Goal: Find specific page/section: Find specific page/section

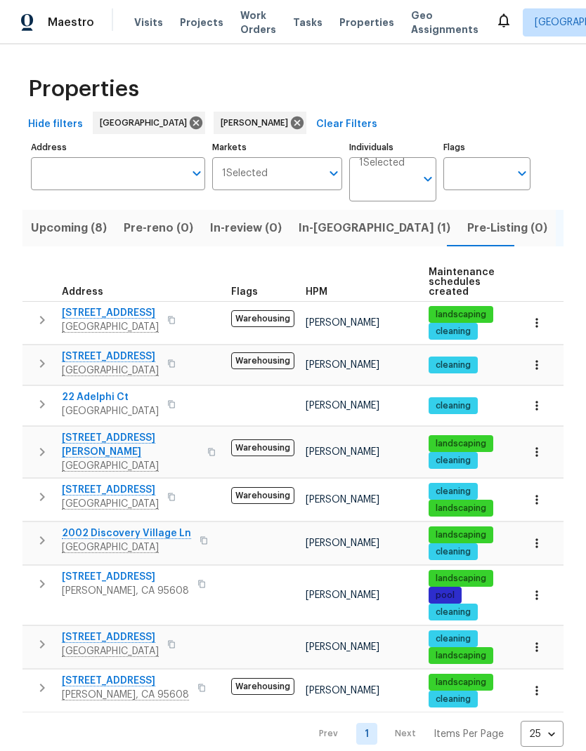
scroll to position [11, 0]
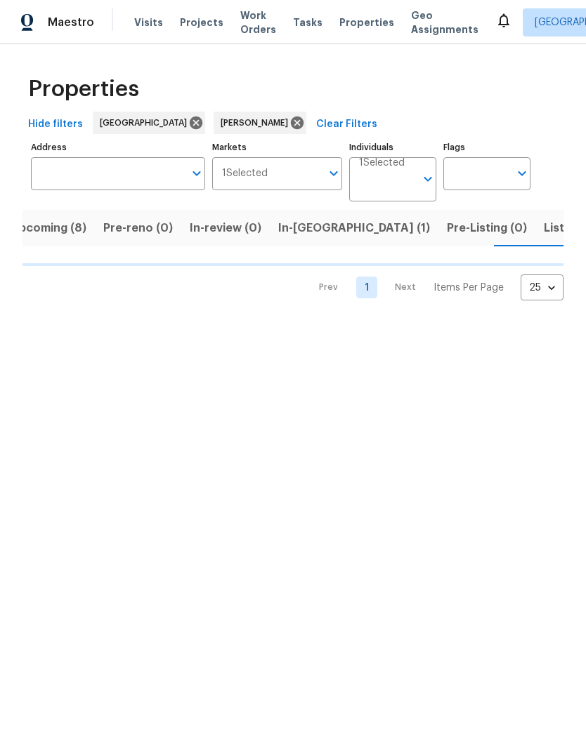
scroll to position [0, 20]
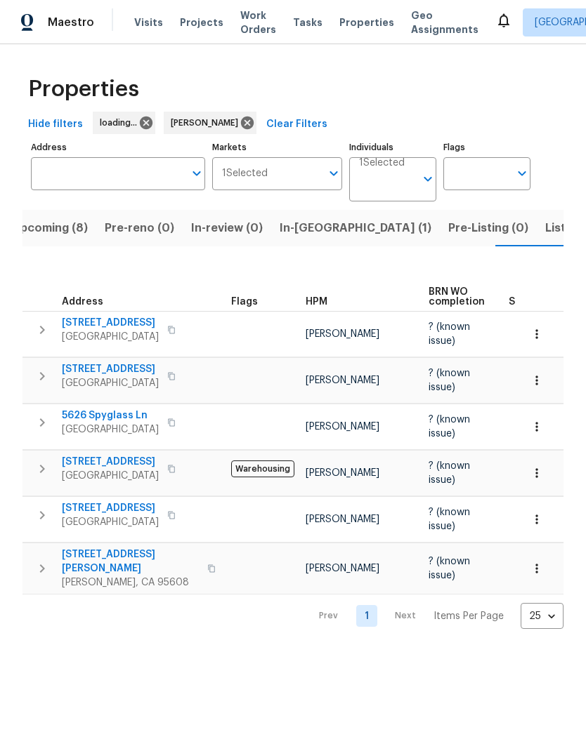
scroll to position [0, 20]
click at [55, 240] on button "Upcoming (8)" at bounding box center [48, 228] width 93 height 37
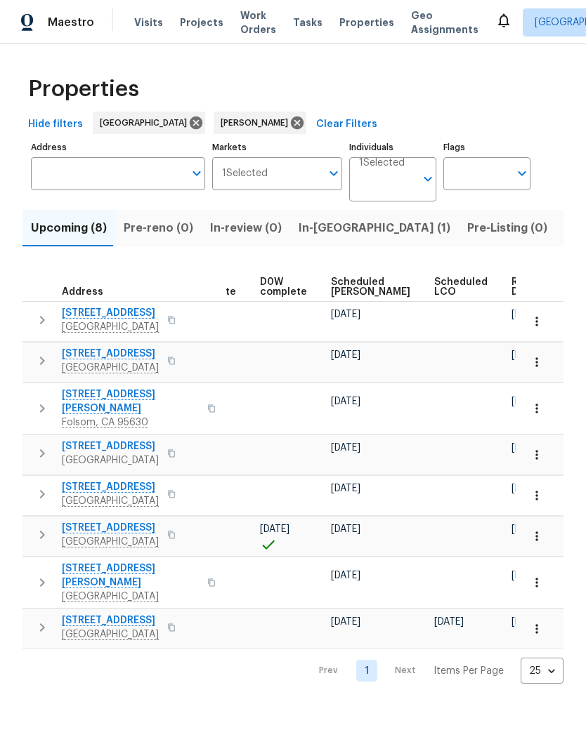
scroll to position [0, 353]
click at [353, 282] on span "Scheduled COE" at bounding box center [370, 287] width 79 height 20
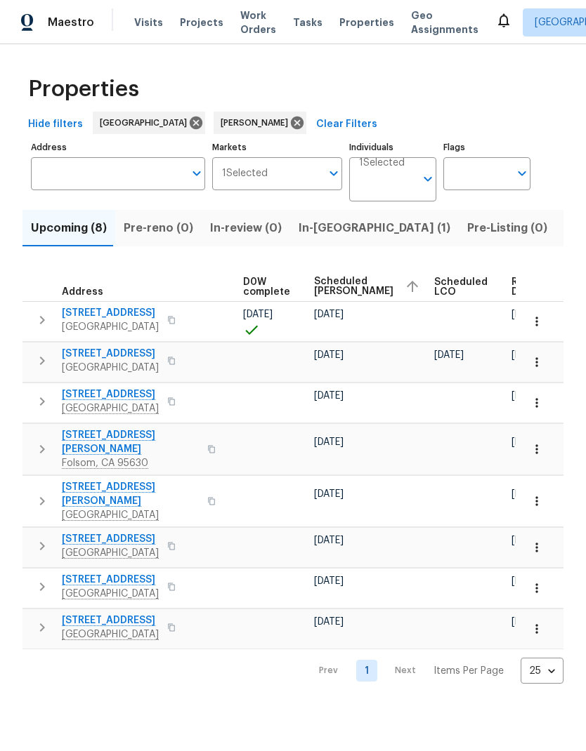
scroll to position [0, 370]
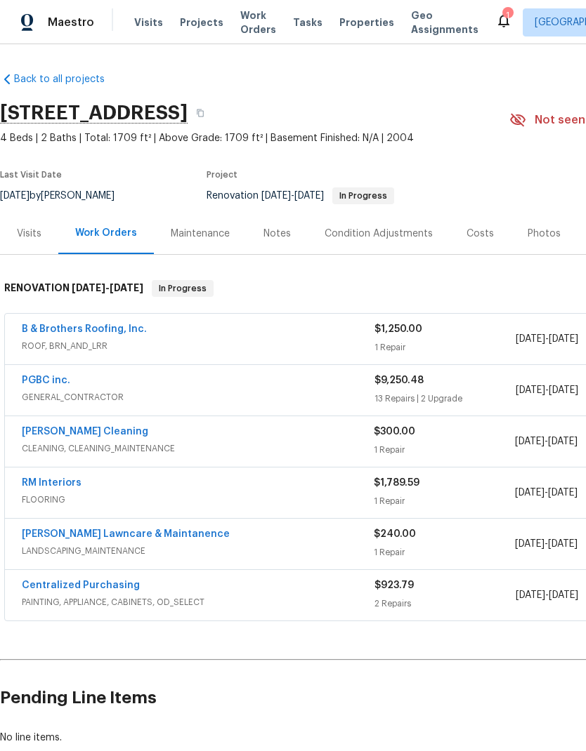
scroll to position [56, 0]
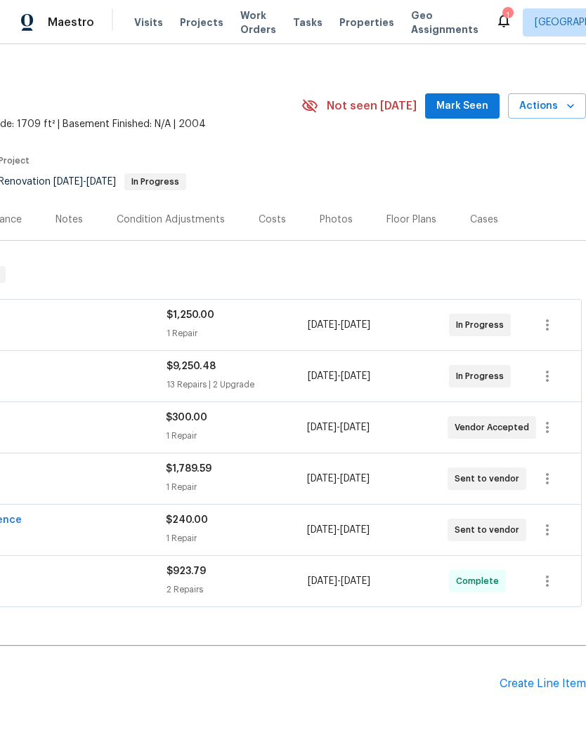
scroll to position [14, 208]
click at [548, 479] on icon "button" at bounding box center [547, 478] width 3 height 11
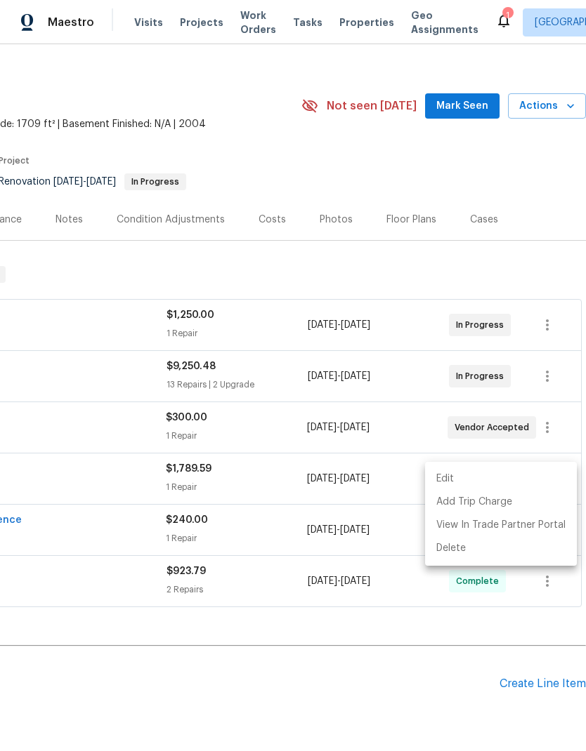
click at [543, 480] on li "Edit" at bounding box center [501, 479] width 152 height 23
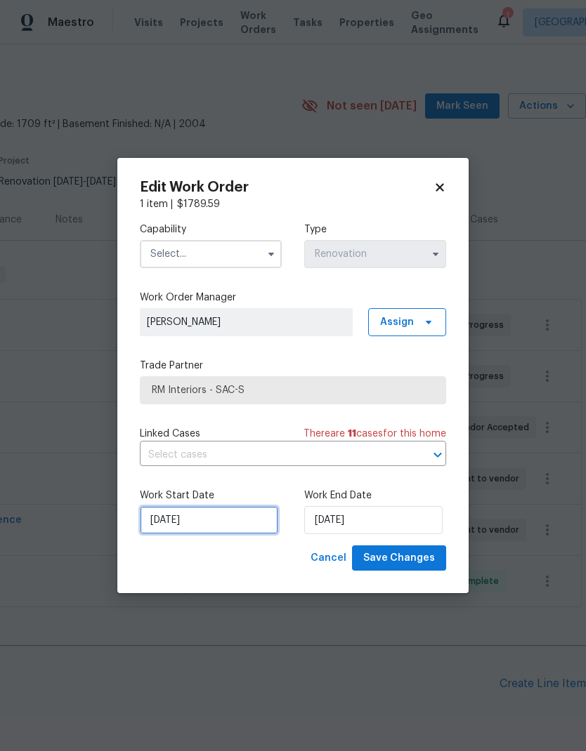
click at [252, 514] on input "[DATE]" at bounding box center [209, 520] width 138 height 28
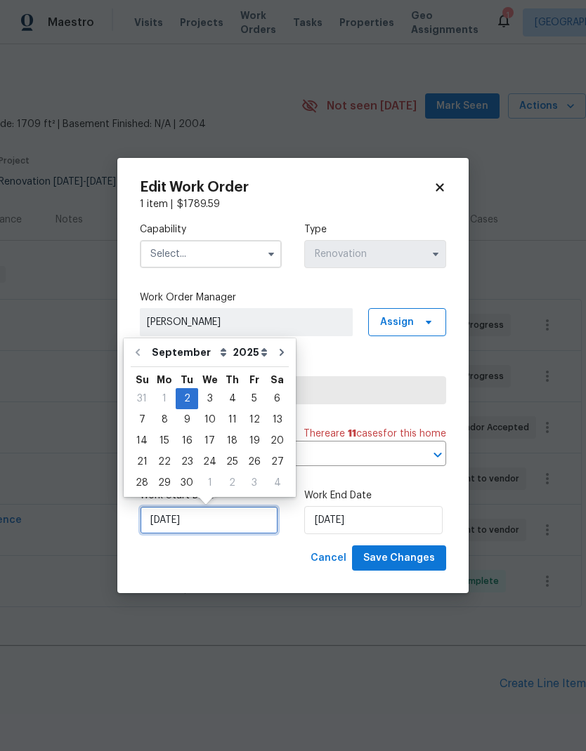
scroll to position [6, 0]
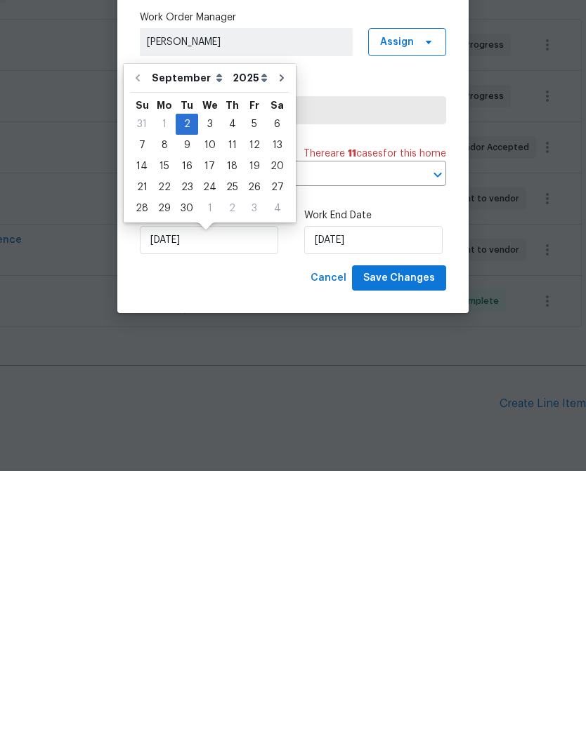
click at [180, 416] on div "9" at bounding box center [187, 426] width 22 height 20
type input "9/9/2025"
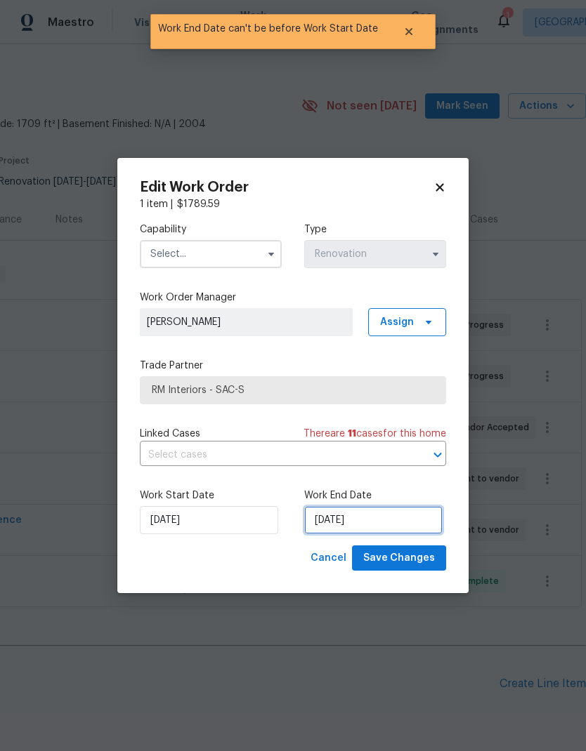
click at [362, 515] on input "9/9/2025" at bounding box center [373, 520] width 138 height 28
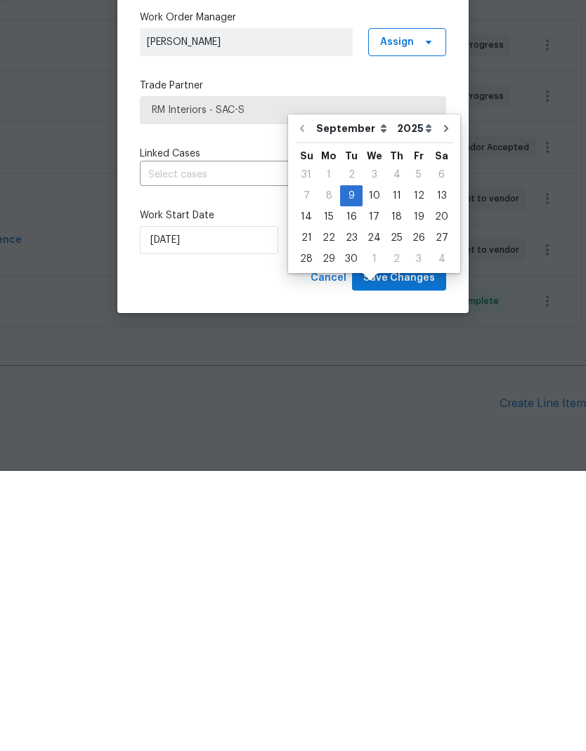
click at [279, 546] on div "Cancel Save Changes" at bounding box center [293, 559] width 306 height 26
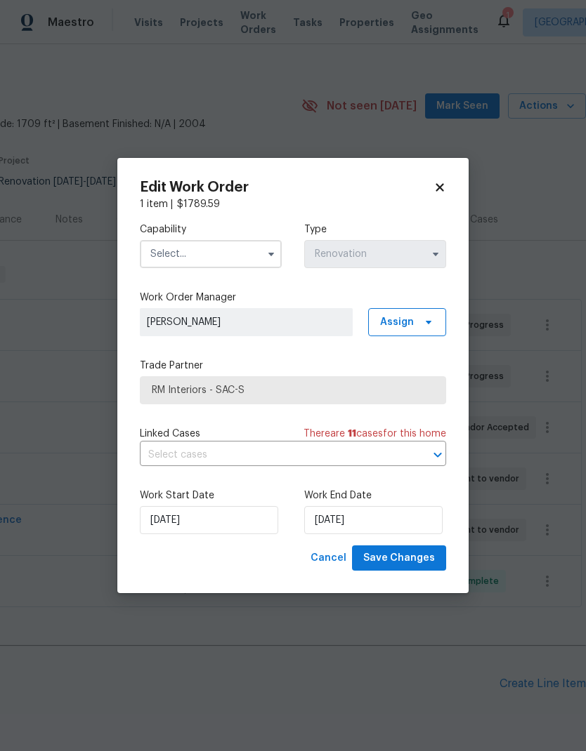
click at [241, 246] on input "text" at bounding box center [211, 254] width 142 height 28
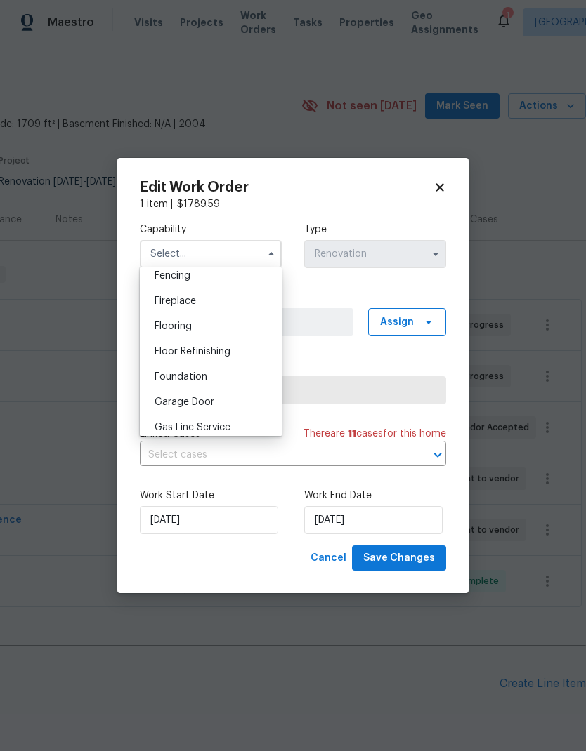
scroll to position [519, 0]
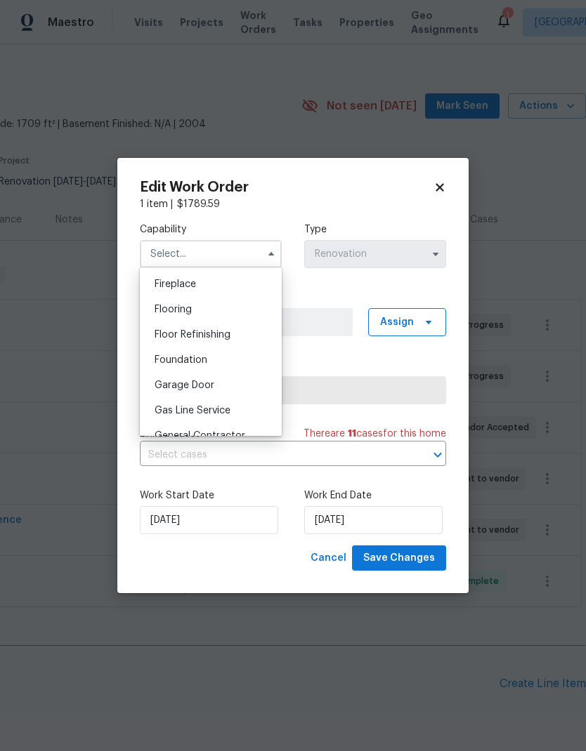
click at [215, 312] on div "Flooring" at bounding box center [210, 309] width 135 height 25
type input "Flooring"
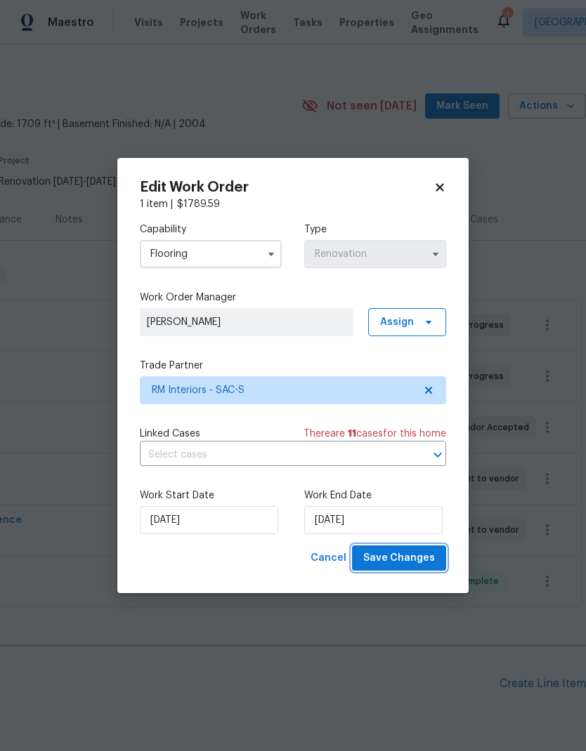
click at [421, 563] on span "Save Changes" at bounding box center [399, 559] width 72 height 18
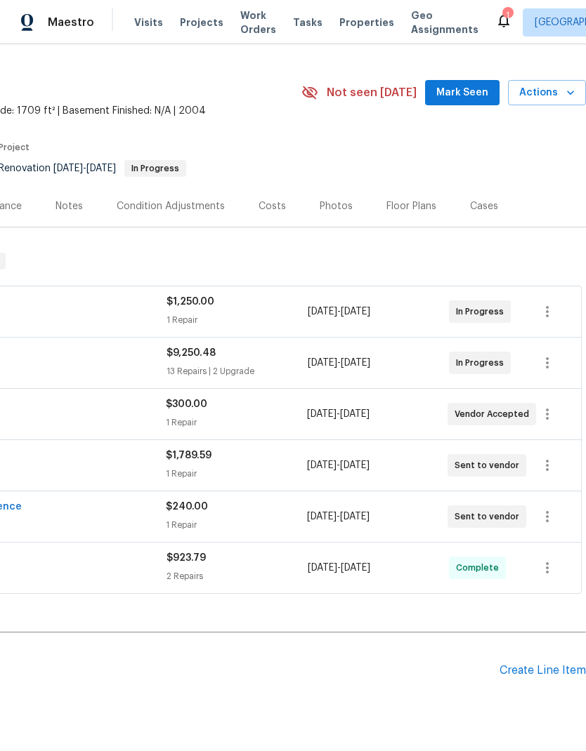
scroll to position [27, 208]
click at [551, 406] on icon "button" at bounding box center [547, 414] width 17 height 17
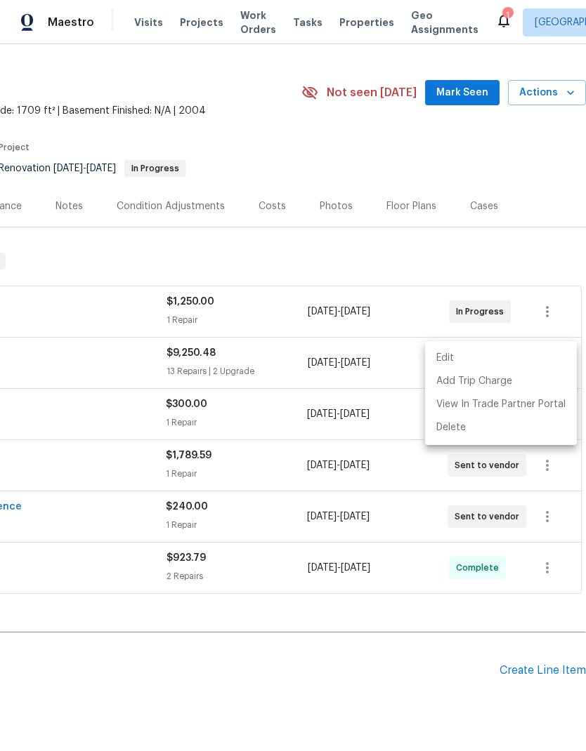
click at [527, 360] on li "Edit" at bounding box center [501, 358] width 152 height 23
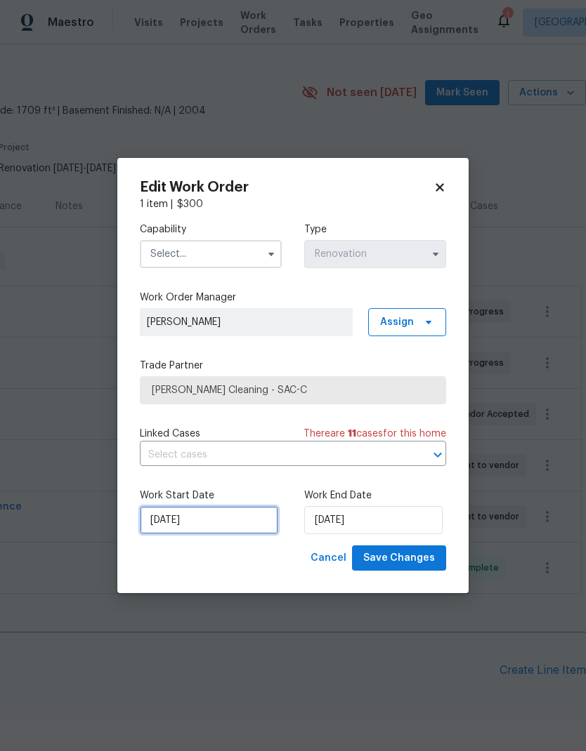
click at [249, 518] on input "9/2/2025" at bounding box center [209, 520] width 138 height 28
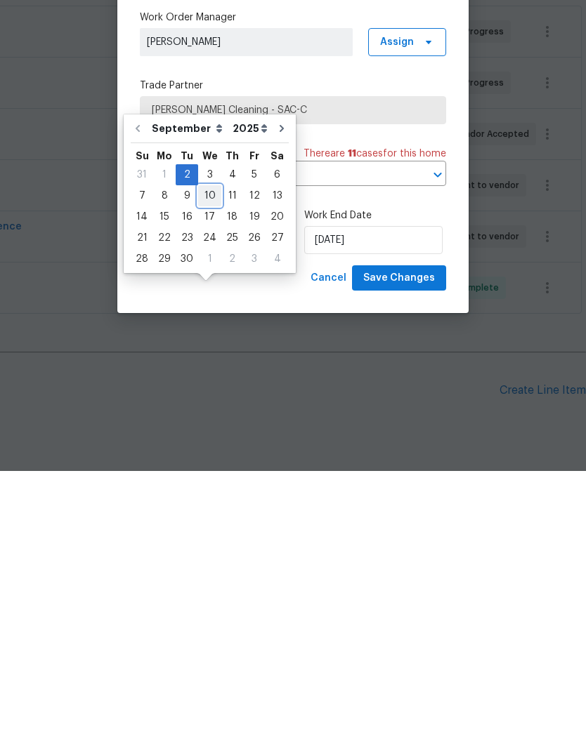
click at [209, 466] on div "10" at bounding box center [209, 476] width 23 height 20
type input "9/10/2025"
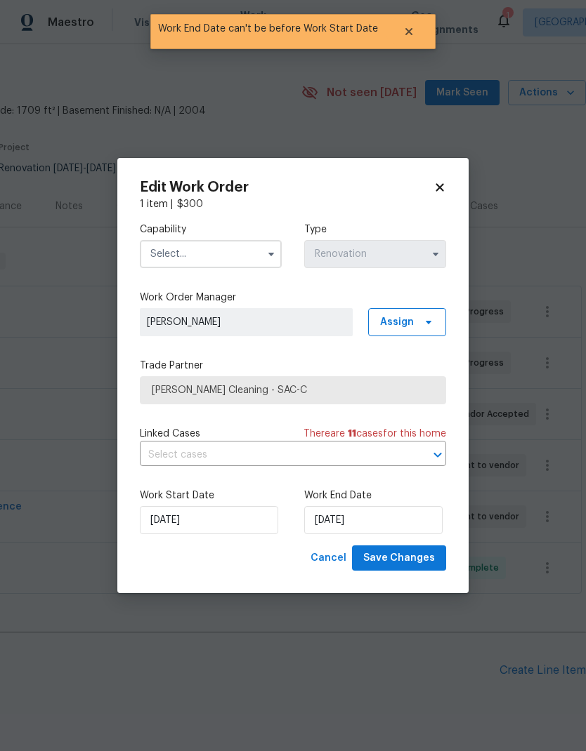
click at [246, 247] on input "text" at bounding box center [211, 254] width 142 height 28
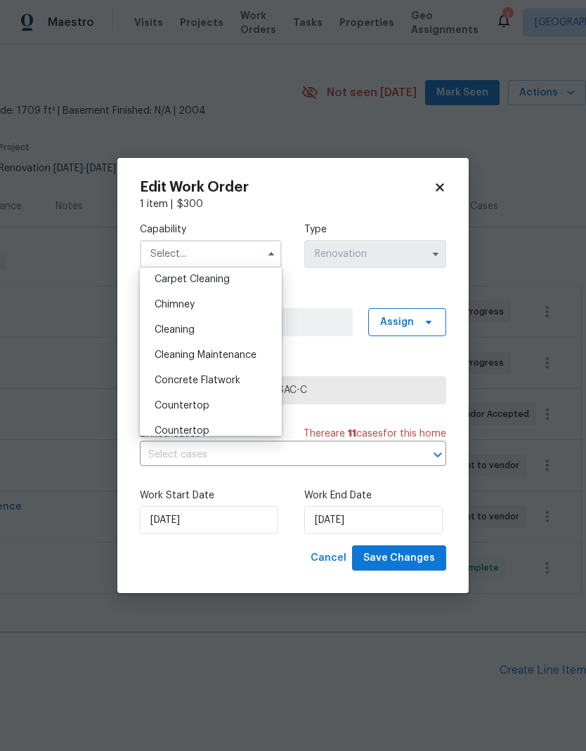
scroll to position [162, 0]
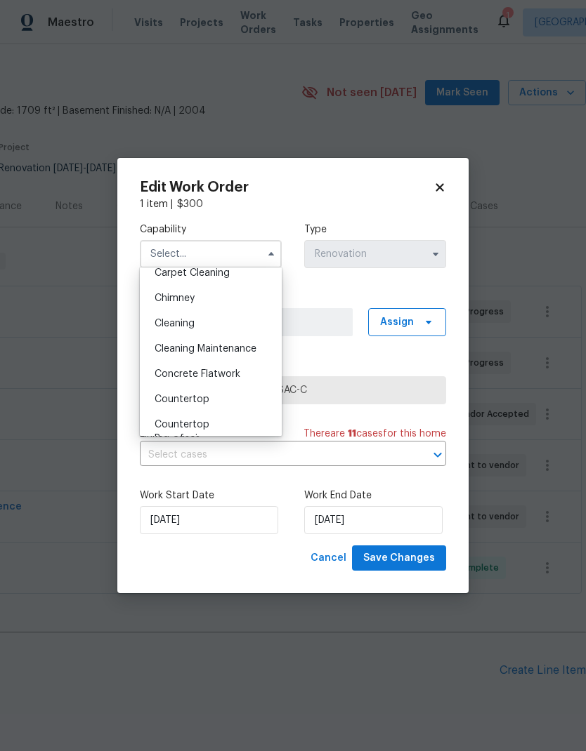
click at [239, 322] on div "Cleaning" at bounding box center [210, 323] width 135 height 25
type input "Cleaning"
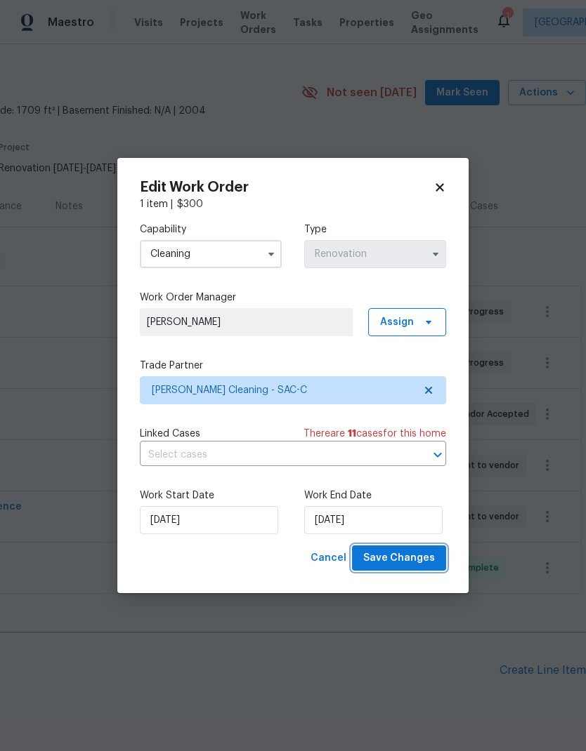
click at [414, 557] on span "Save Changes" at bounding box center [399, 559] width 72 height 18
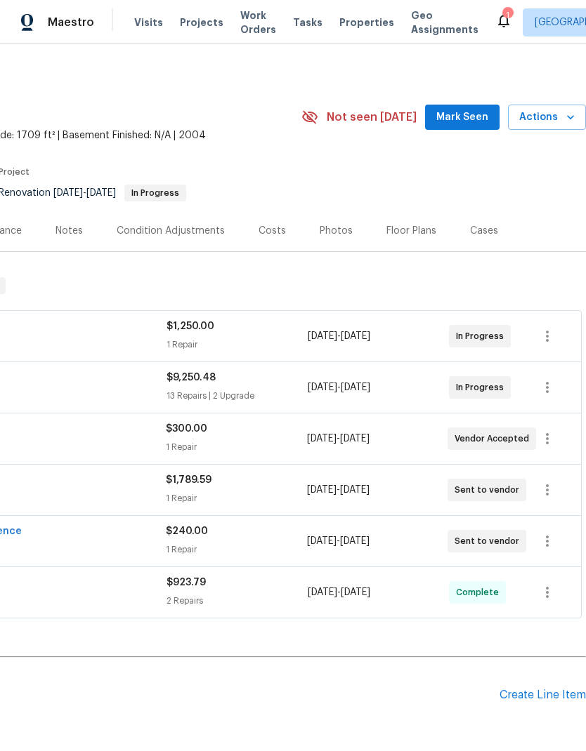
scroll to position [3, 208]
click at [550, 328] on icon "button" at bounding box center [547, 336] width 17 height 17
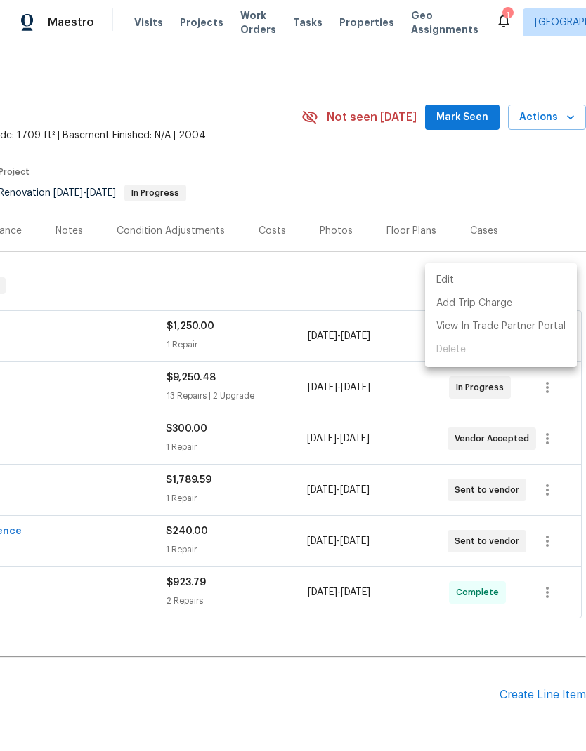
click at [508, 277] on li "Edit" at bounding box center [501, 280] width 152 height 23
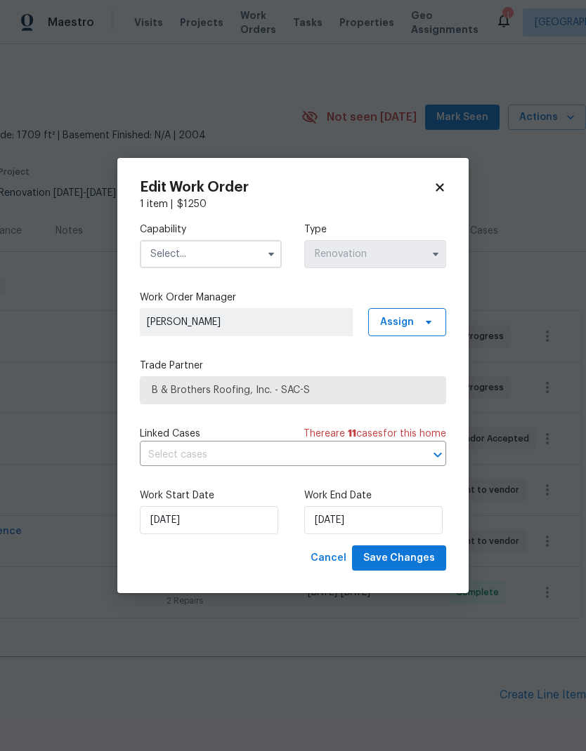
click at [541, 301] on body "Maestro Visits Projects Work Orders Tasks Properties Geo Assignments 1 Albuquer…" at bounding box center [293, 375] width 586 height 751
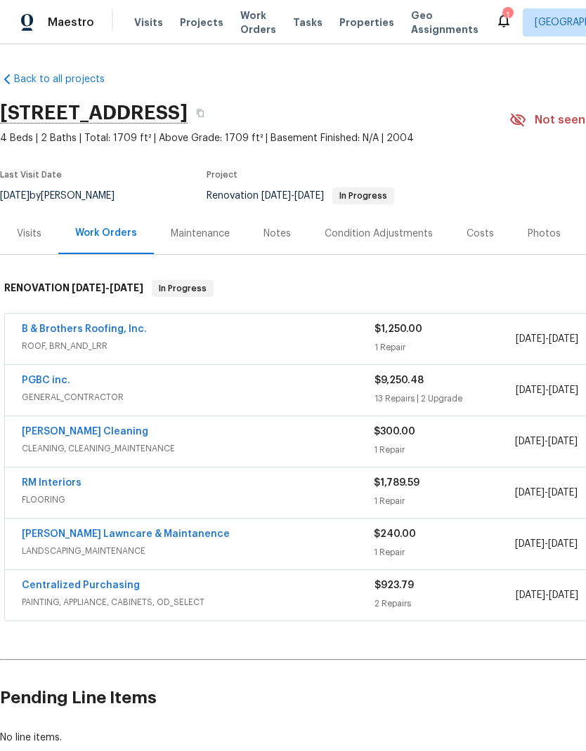
scroll to position [0, 0]
click at [118, 324] on link "B & Brothers Roofing, Inc." at bounding box center [84, 329] width 125 height 10
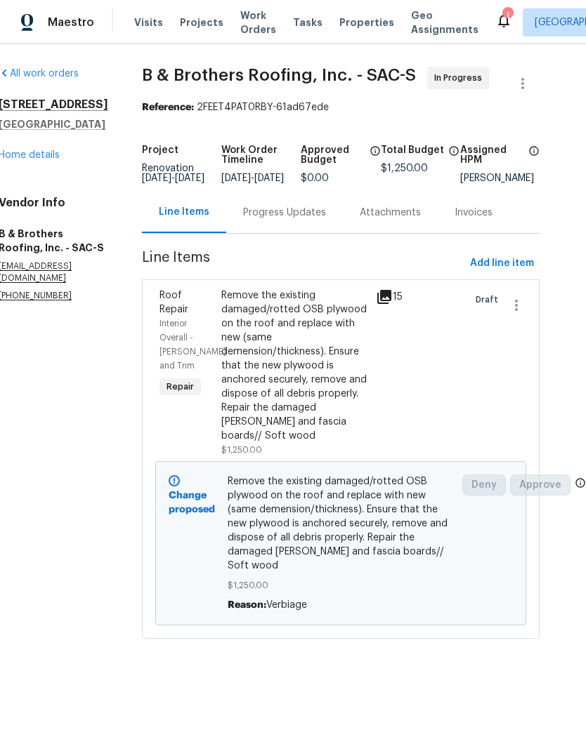
scroll to position [0, 27]
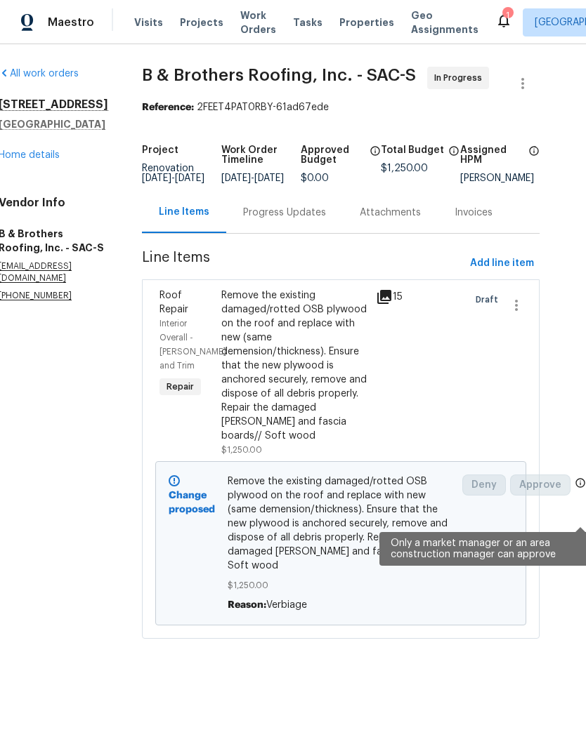
click at [577, 487] on icon at bounding box center [580, 482] width 9 height 9
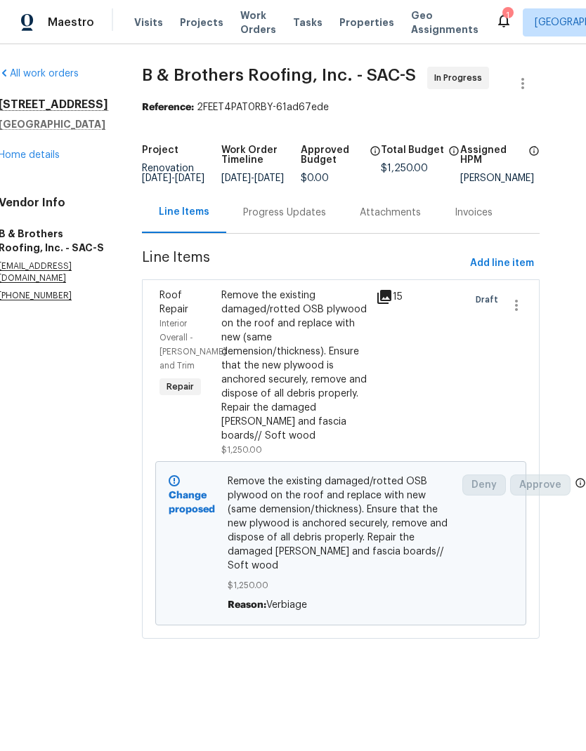
click at [577, 489] on icon at bounding box center [579, 483] width 11 height 11
click at [572, 514] on div "All work orders 9616 Apple Mill Dr Elk Grove, CA 95624 Home details Vendor Info…" at bounding box center [293, 361] width 586 height 634
click at [572, 513] on div "All work orders 9616 Apple Mill Dr Elk Grove, CA 95624 Home details Vendor Info…" at bounding box center [293, 361] width 586 height 634
click at [41, 157] on link "Home details" at bounding box center [29, 155] width 61 height 10
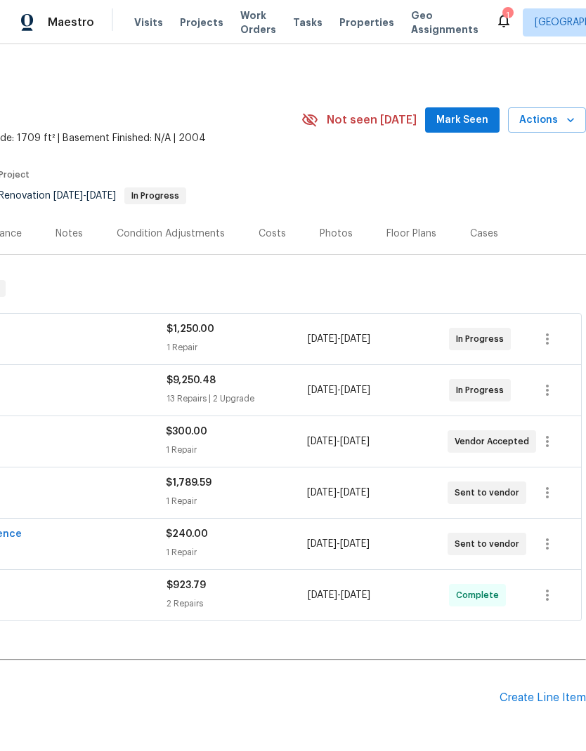
scroll to position [0, 208]
click at [285, 231] on div "Costs" at bounding box center [272, 233] width 61 height 41
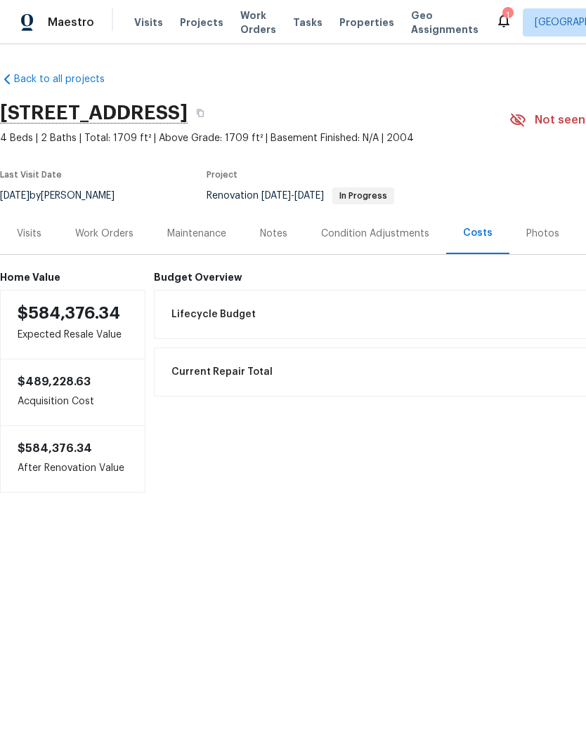
click at [108, 239] on div "Work Orders" at bounding box center [104, 234] width 58 height 14
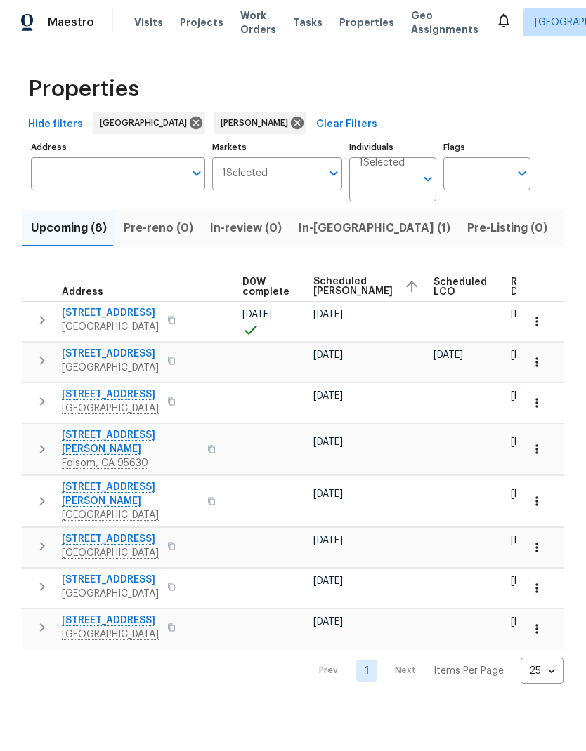
scroll to position [0, 370]
click at [329, 278] on span "Scheduled COE" at bounding box center [354, 287] width 79 height 20
click at [329, 285] on span "Scheduled COE" at bounding box center [354, 287] width 79 height 20
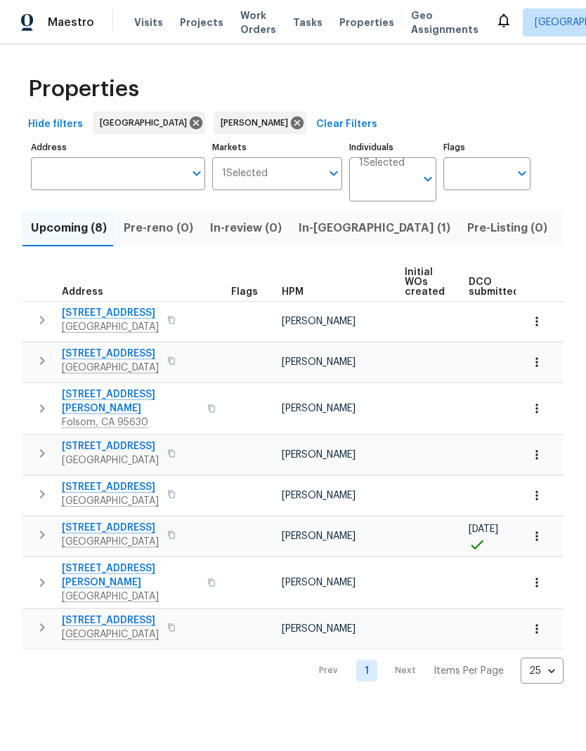
click at [152, 237] on span "Pre-reno (0)" at bounding box center [159, 228] width 70 height 20
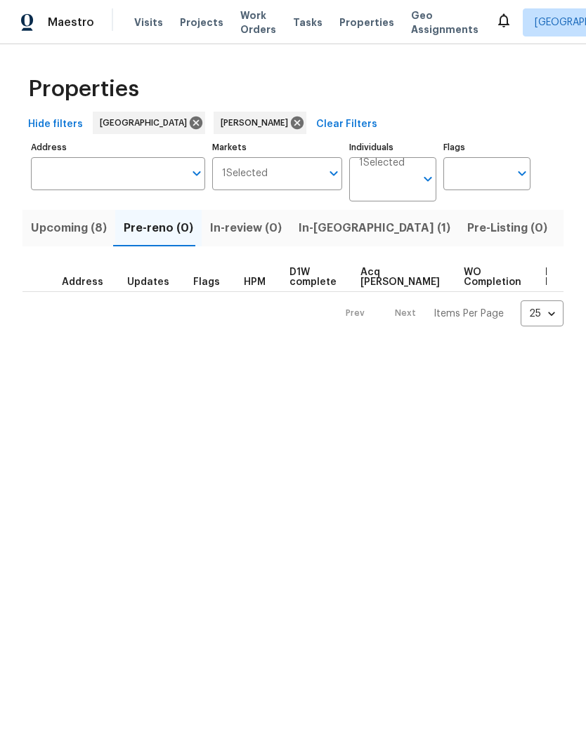
click at [244, 235] on span "In-review (0)" at bounding box center [246, 228] width 72 height 20
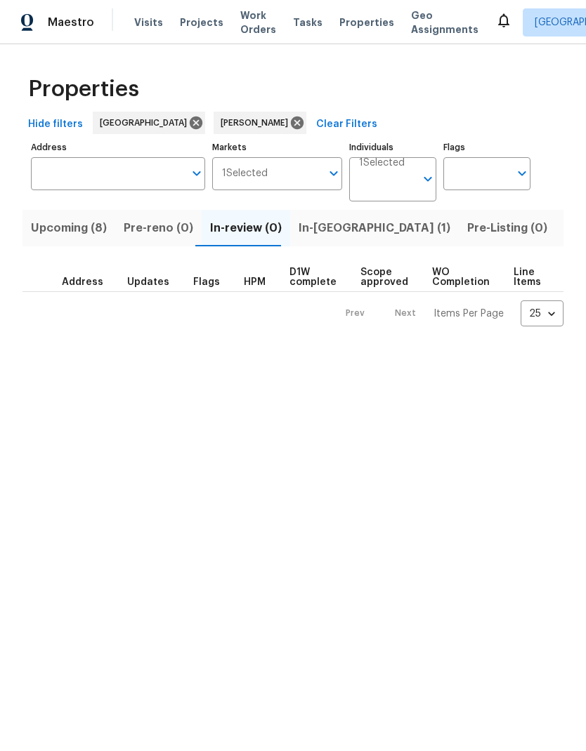
click at [310, 234] on span "In-reno (1)" at bounding box center [374, 228] width 152 height 20
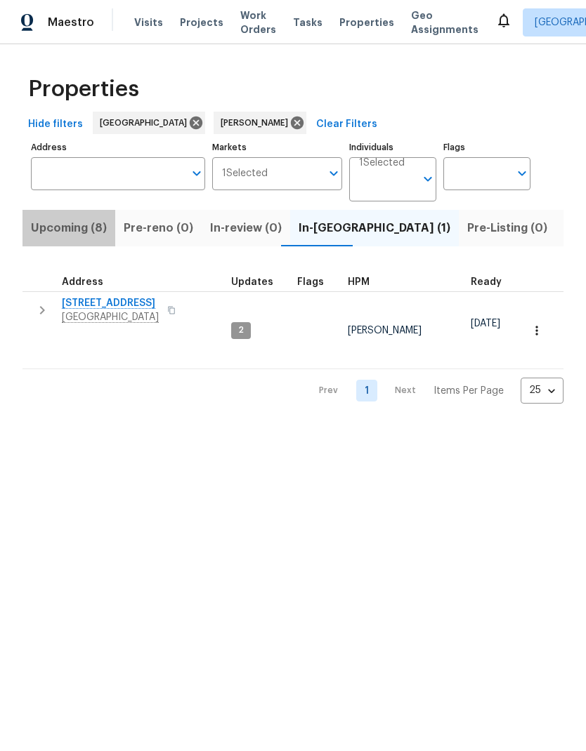
click at [74, 230] on span "Upcoming (8)" at bounding box center [69, 228] width 76 height 20
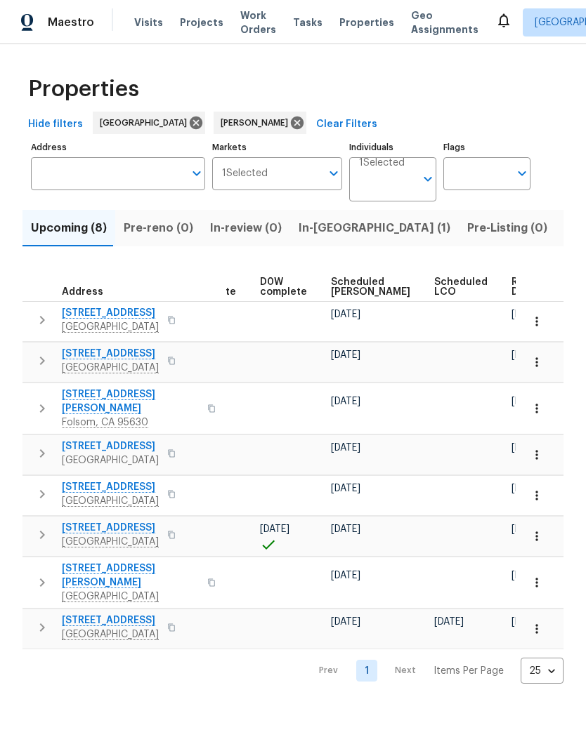
scroll to position [0, 353]
click at [512, 282] on span "Ready Date" at bounding box center [527, 287] width 31 height 20
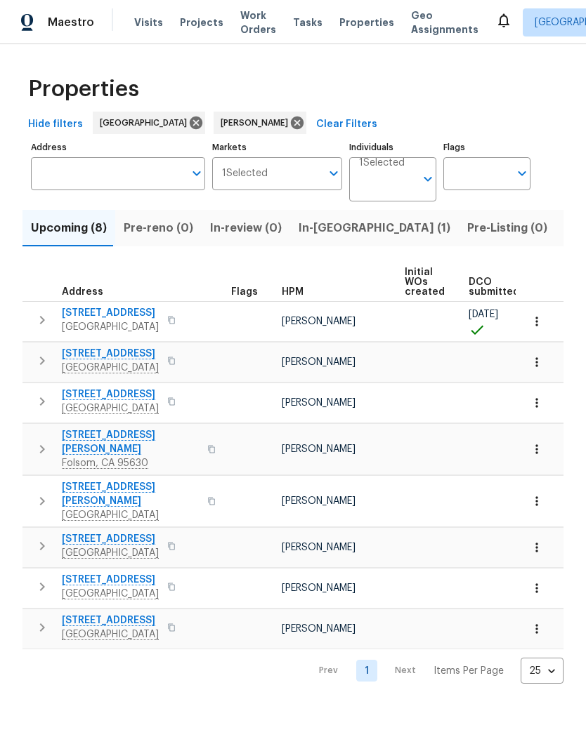
click at [564, 238] on span "Listed (9)" at bounding box center [590, 228] width 53 height 20
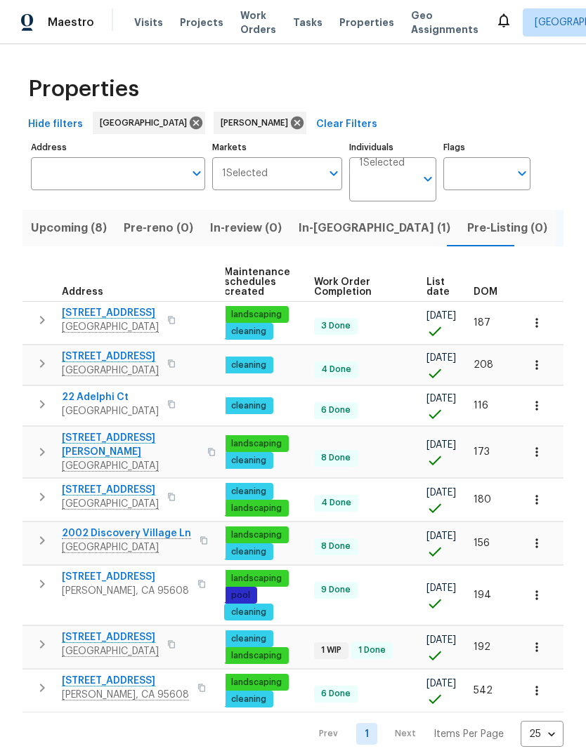
scroll to position [0, 205]
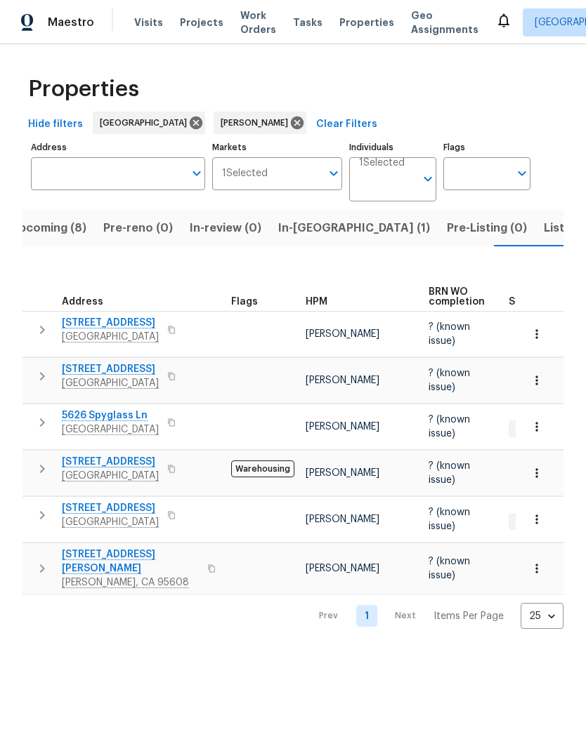
click at [43, 232] on span "Upcoming (8)" at bounding box center [49, 228] width 76 height 20
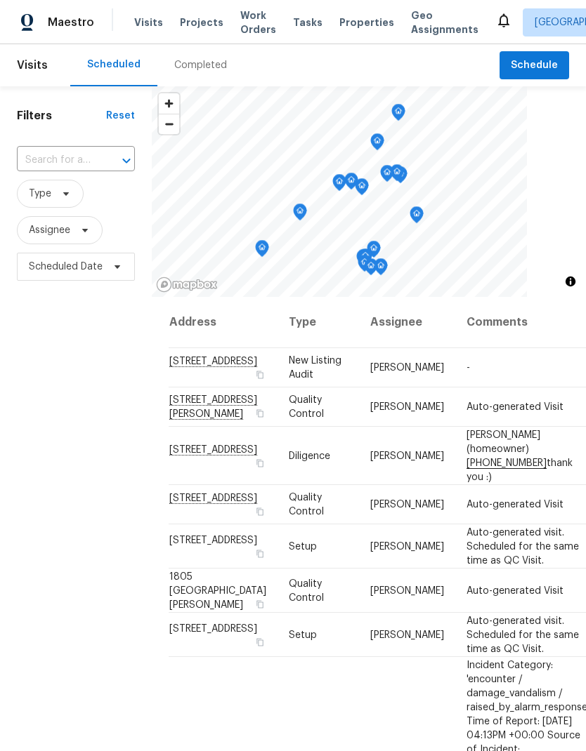
click at [208, 64] on div "Completed" at bounding box center [200, 65] width 53 height 14
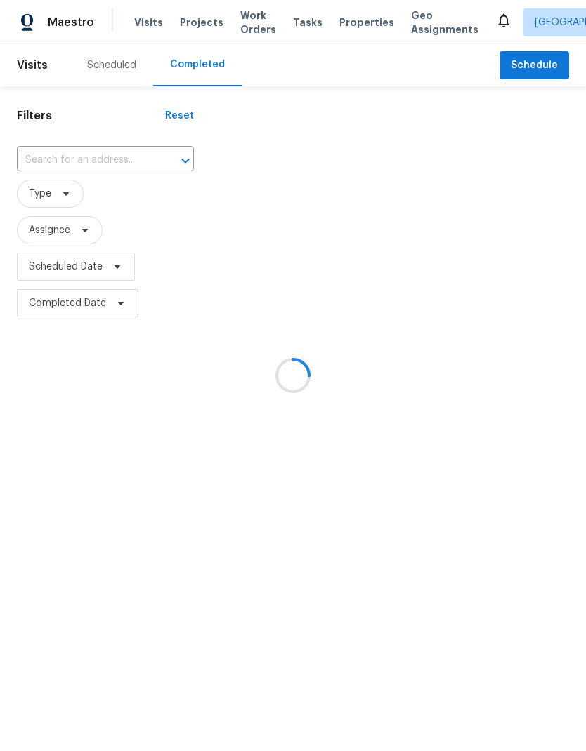
click at [99, 157] on div at bounding box center [293, 375] width 586 height 751
click at [80, 156] on div at bounding box center [293, 375] width 586 height 751
click at [82, 164] on div at bounding box center [293, 375] width 586 height 751
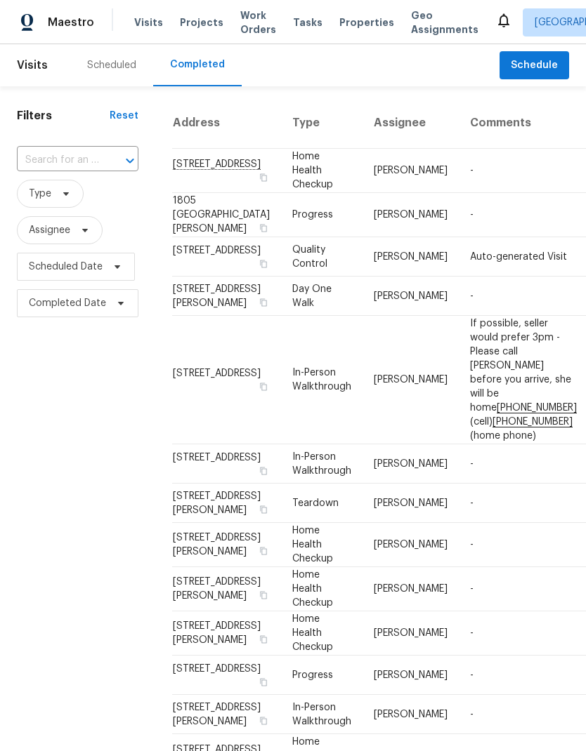
click at [68, 159] on input "text" at bounding box center [58, 161] width 82 height 22
type input "6025"
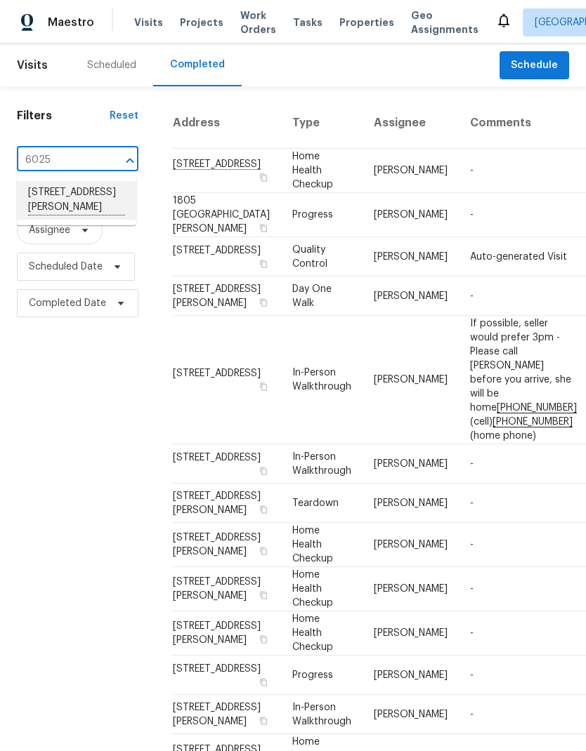
click at [67, 192] on li "[STREET_ADDRESS][PERSON_NAME]" at bounding box center [76, 200] width 119 height 39
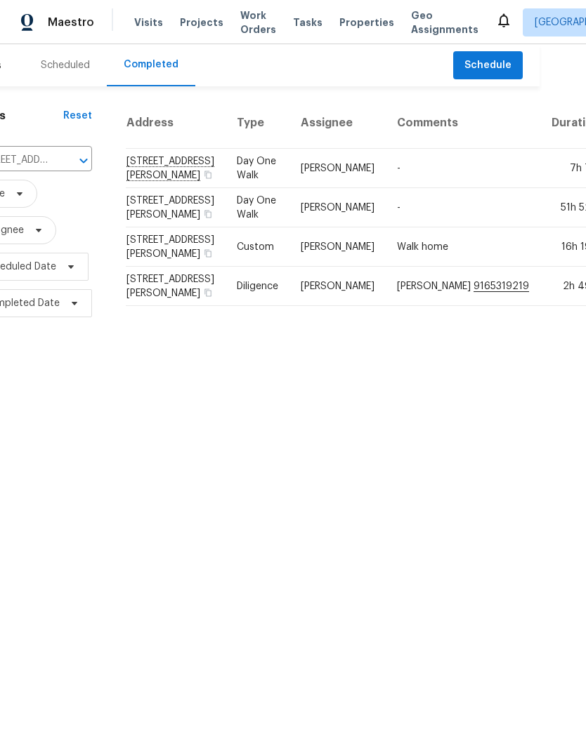
scroll to position [0, 46]
click at [156, 306] on td "[STREET_ADDRESS][PERSON_NAME]" at bounding box center [176, 286] width 100 height 39
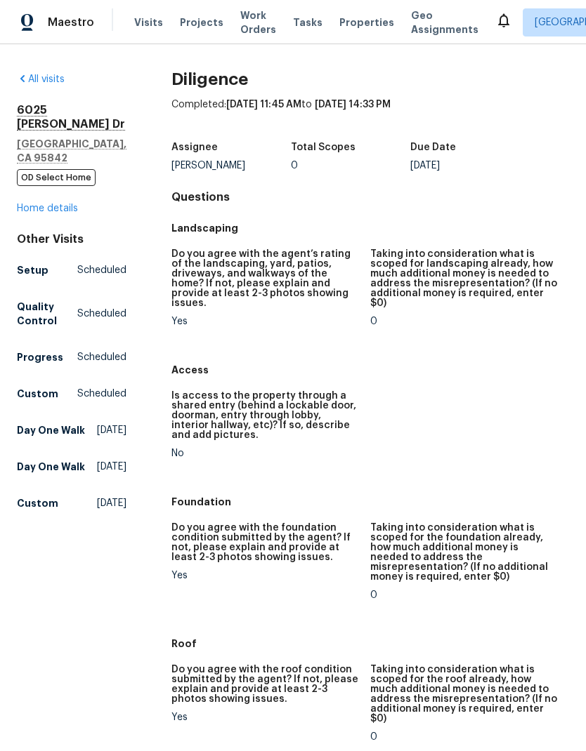
click at [55, 204] on link "Home details" at bounding box center [47, 209] width 61 height 10
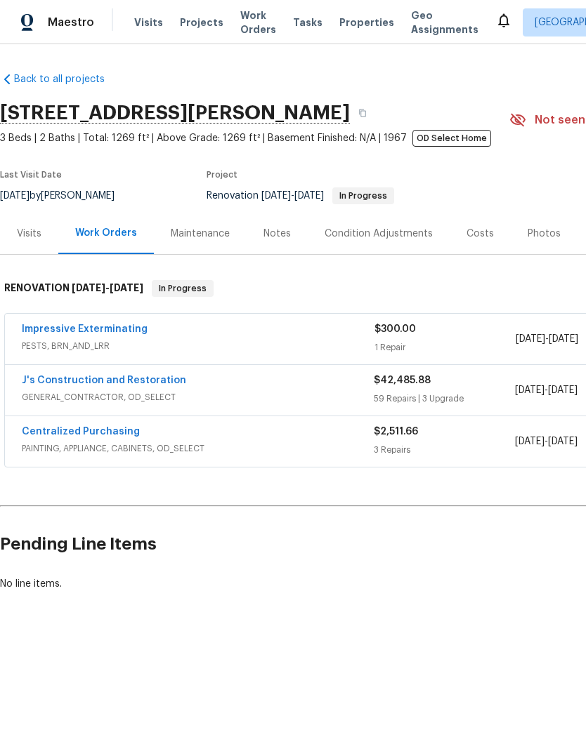
click at [267, 240] on div "Notes" at bounding box center [276, 234] width 27 height 14
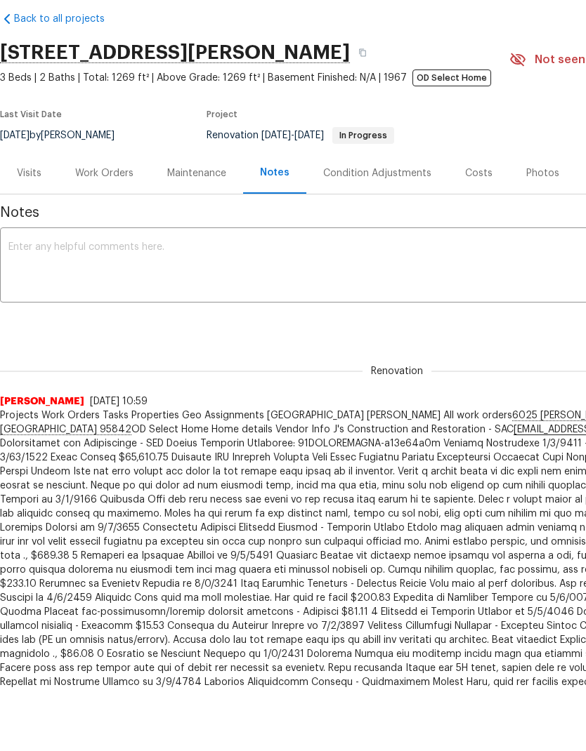
click at [34, 169] on div "Visits" at bounding box center [29, 174] width 25 height 14
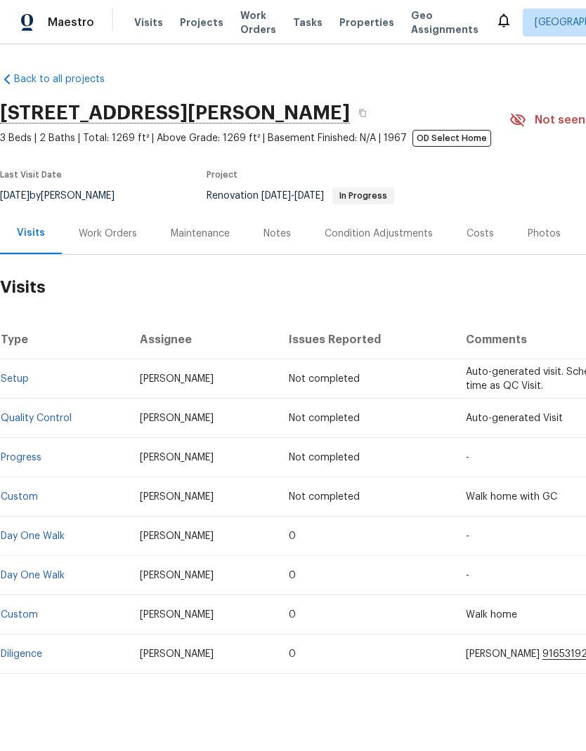
click at [123, 227] on div "Work Orders" at bounding box center [108, 234] width 58 height 14
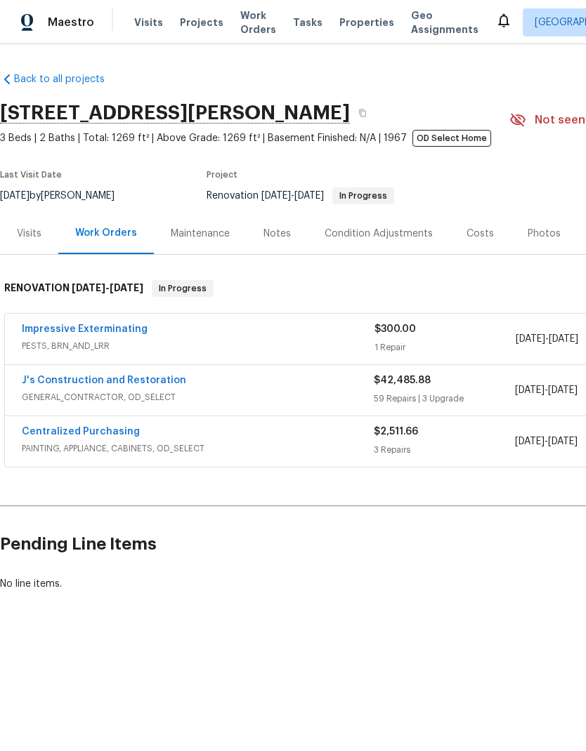
click at [297, 377] on div "J's Construction and Restoration" at bounding box center [198, 382] width 352 height 17
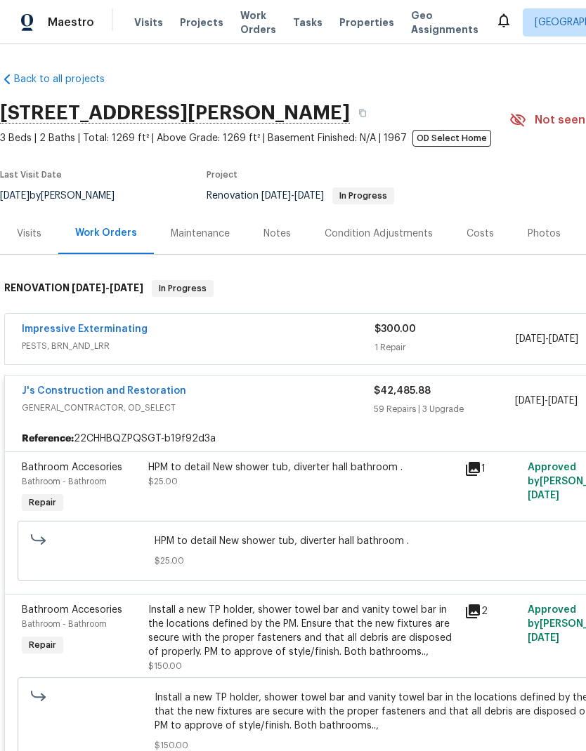
click at [156, 396] on link "J's Construction and Restoration" at bounding box center [104, 391] width 164 height 10
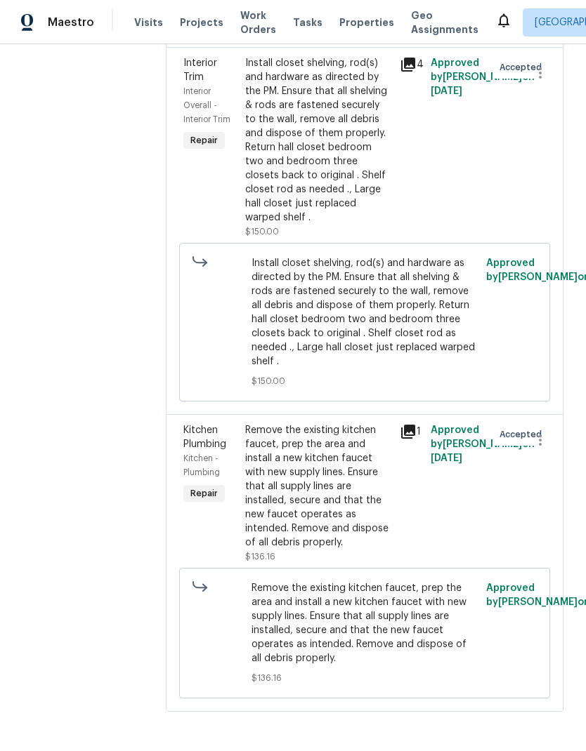
scroll to position [20359, 0]
